Goal: Transaction & Acquisition: Purchase product/service

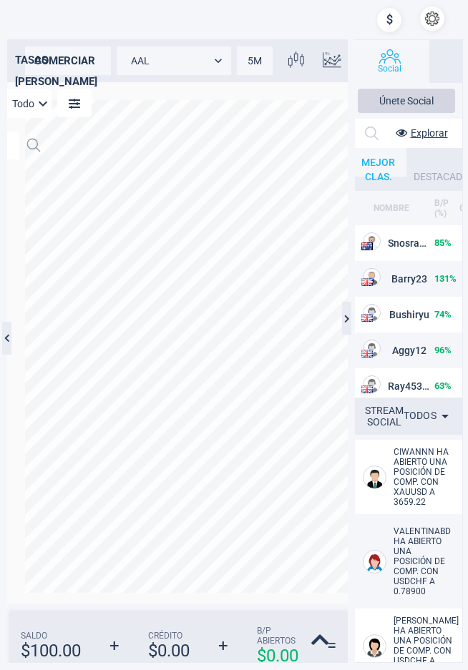
scroll to position [14, 14]
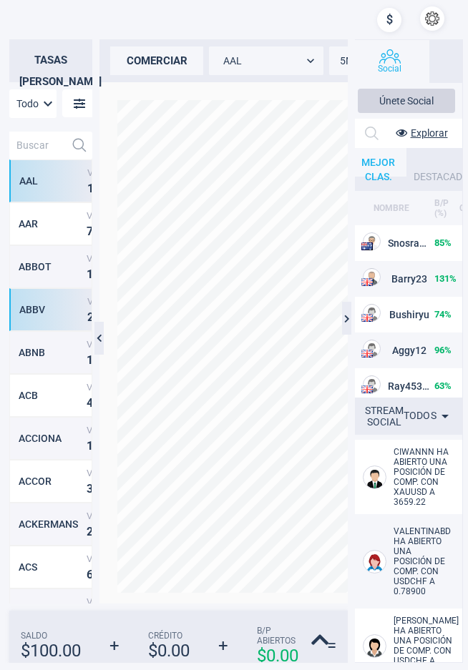
click at [30, 317] on div "ABBV Venta 2 2 0 . 0 5 Compra 2 2 0 . 2 4" at bounding box center [50, 309] width 83 height 43
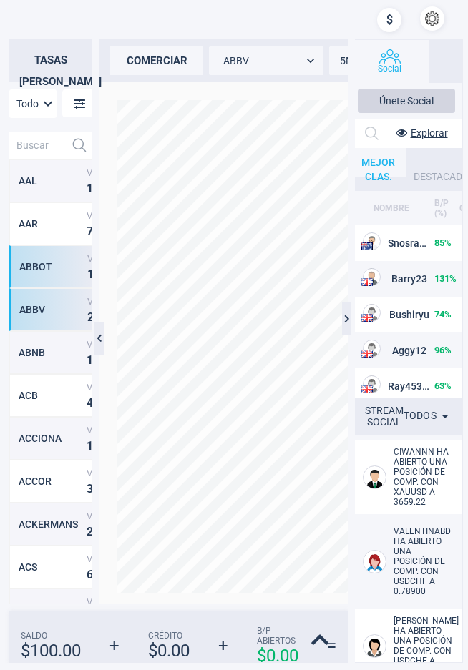
click at [49, 273] on div "ABBOT Venta 1 3 3 . 3 6 Compra 1 3 4 . 4 8" at bounding box center [50, 266] width 83 height 43
click at [167, 66] on div "comerciar" at bounding box center [156, 61] width 93 height 29
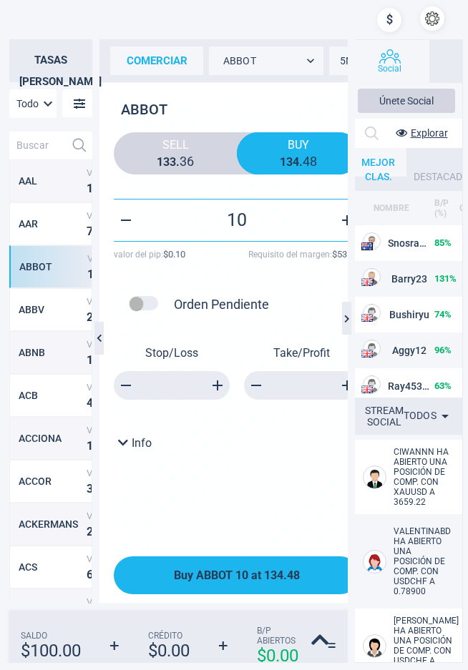
click at [295, 574] on span "Buy ABBOT 10 at 134.48" at bounding box center [237, 576] width 126 height 14
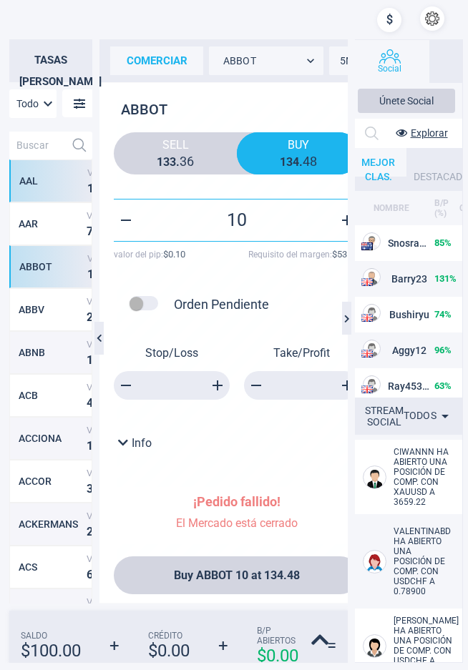
click at [34, 181] on div "AAL" at bounding box center [51, 180] width 64 height 11
type input "AAL"
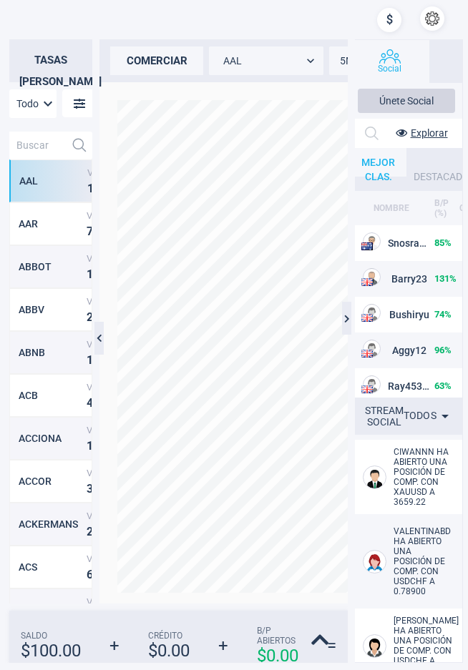
click at [41, 145] on input "text" at bounding box center [37, 146] width 56 height 28
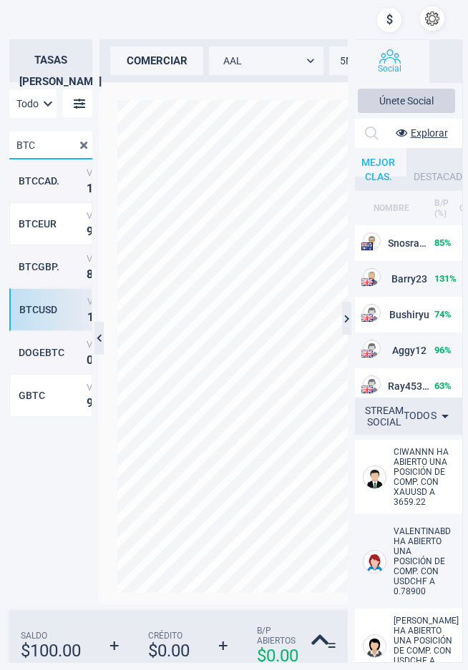
type input "BTC"
click at [39, 325] on div "BTCUSD Venta 1 1 5 , 8 8 7 . 9 6 Compra 1 1 6 , 9 0 8 . 7 5" at bounding box center [50, 309] width 83 height 43
type input "BTCUSD"
click at [161, 61] on div "comerciar" at bounding box center [156, 61] width 93 height 29
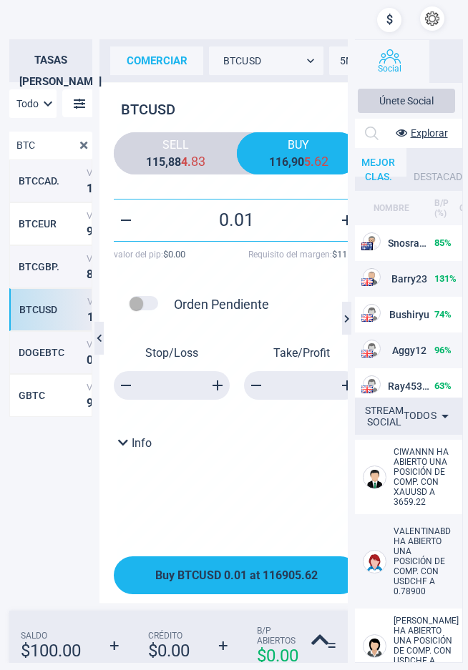
click at [261, 582] on span "Buy BTCUSD 0.01 at 116905.62" at bounding box center [236, 576] width 162 height 14
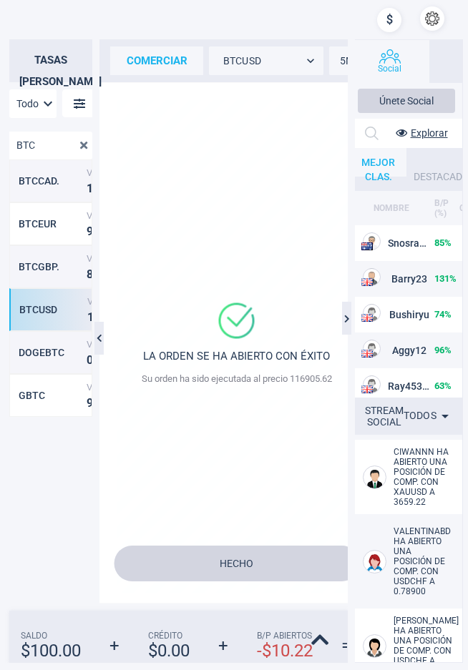
click at [253, 564] on button "Hecho" at bounding box center [236, 564] width 245 height 36
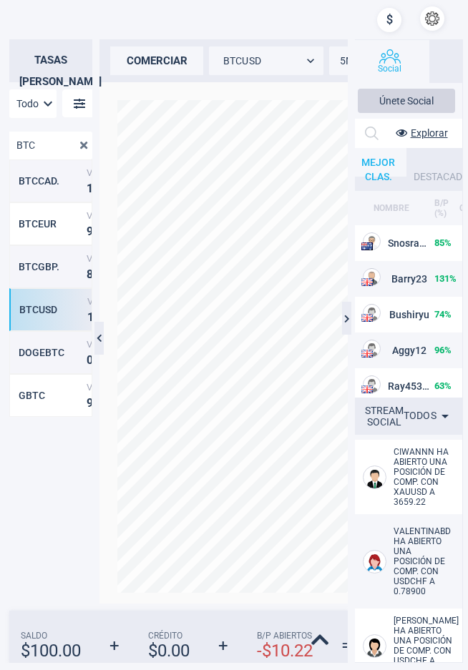
click at [182, 52] on div "comerciar" at bounding box center [156, 61] width 93 height 29
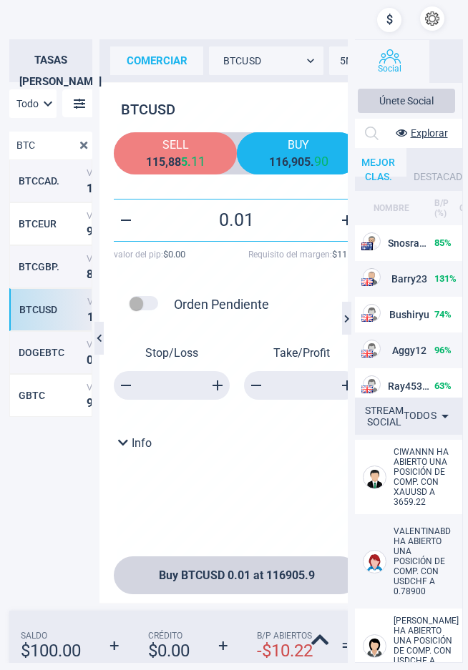
click at [190, 145] on span "Sell" at bounding box center [175, 145] width 102 height 14
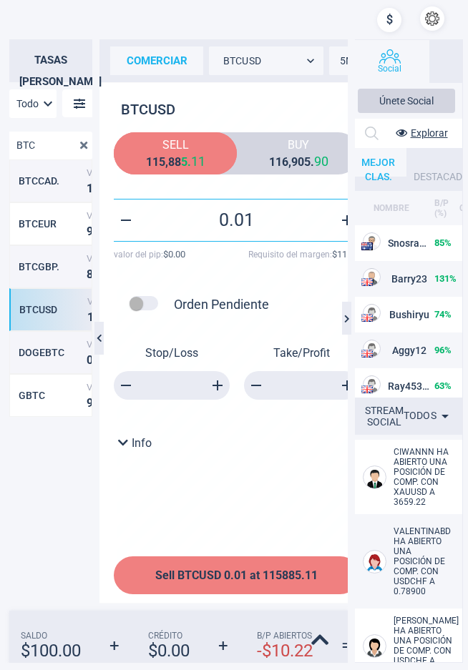
click at [273, 570] on span "Sell BTCUSD 0.01 at 115885.11" at bounding box center [236, 576] width 162 height 14
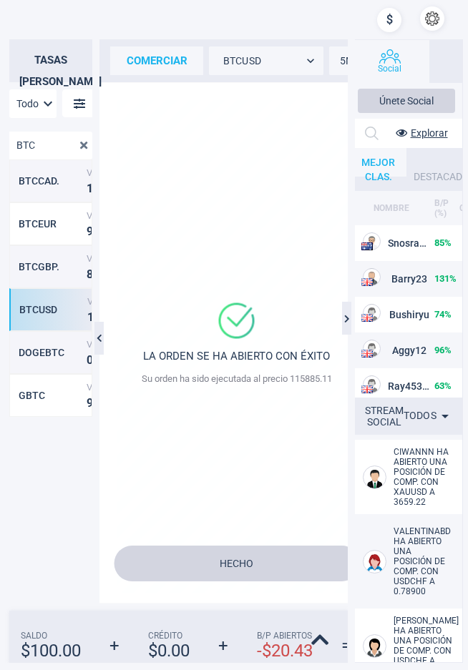
click at [258, 564] on button "Hecho" at bounding box center [236, 564] width 245 height 36
